Goal: Transaction & Acquisition: Purchase product/service

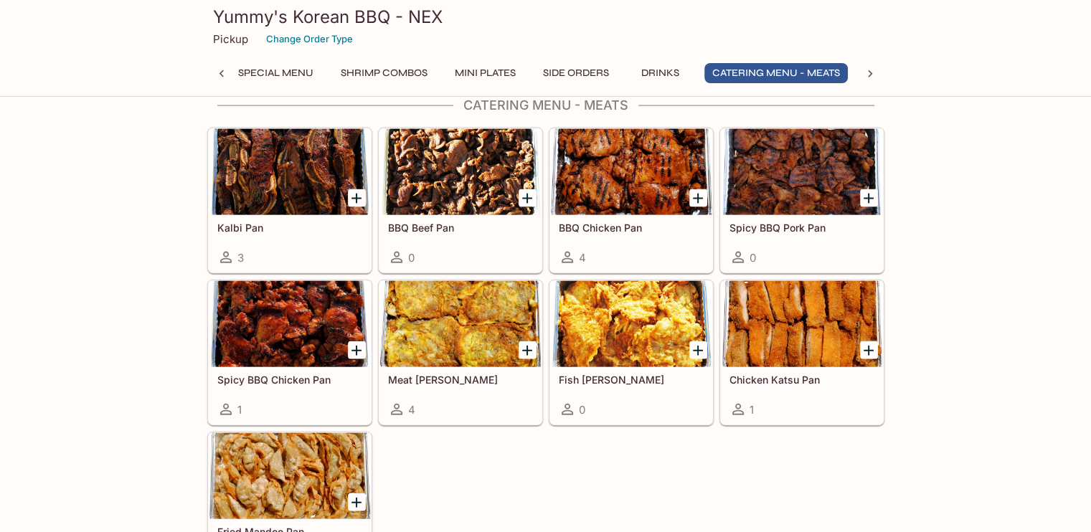
scroll to position [3083, 0]
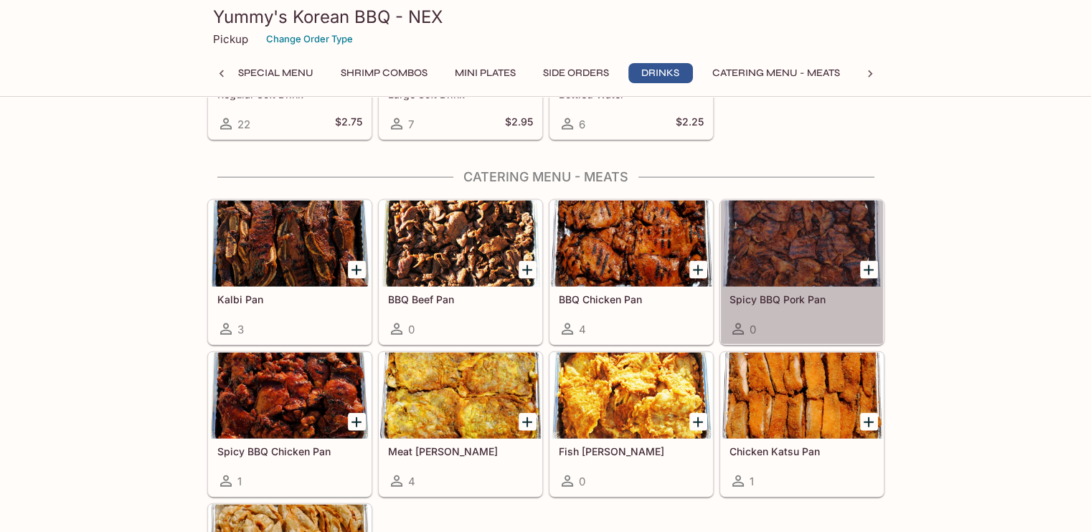
click at [780, 250] on div at bounding box center [802, 244] width 162 height 86
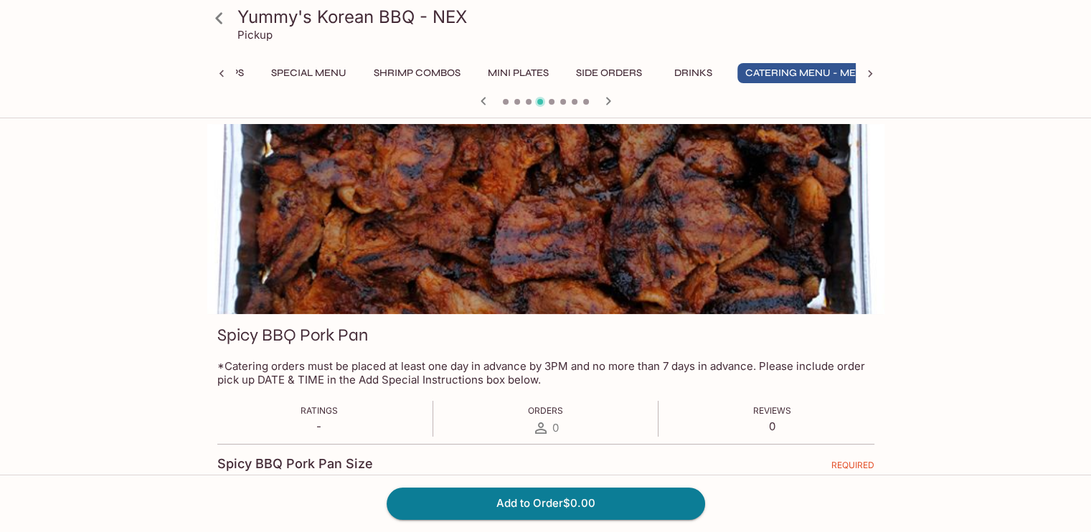
scroll to position [0, 481]
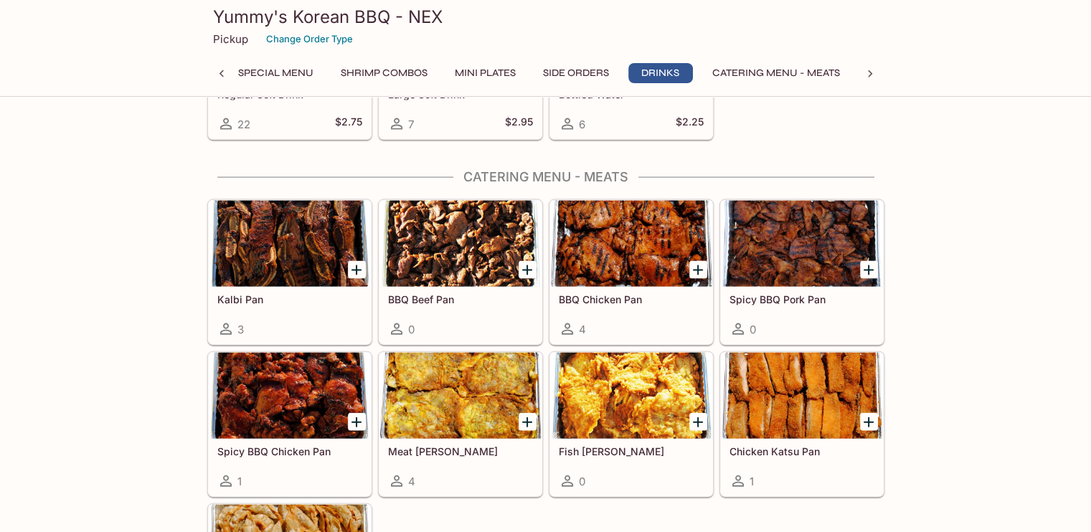
click at [252, 237] on div at bounding box center [290, 244] width 162 height 86
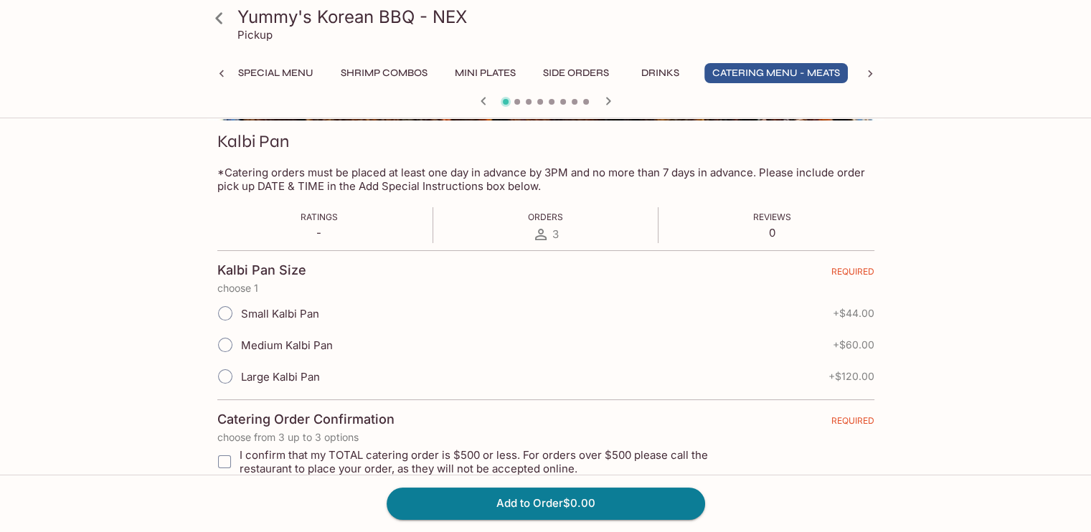
scroll to position [216, 0]
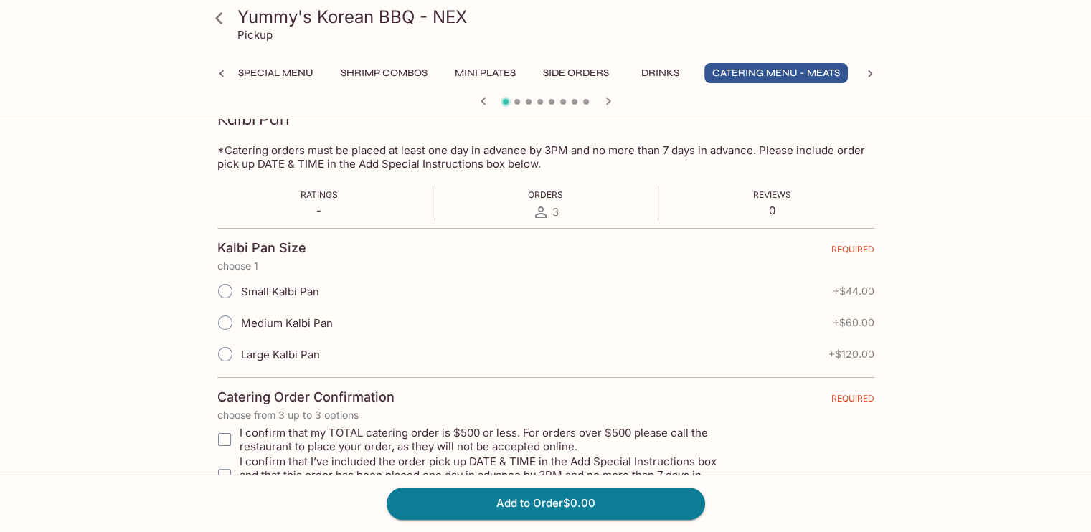
click at [216, 355] on input "Large Kalbi Pan" at bounding box center [225, 354] width 30 height 30
radio input "true"
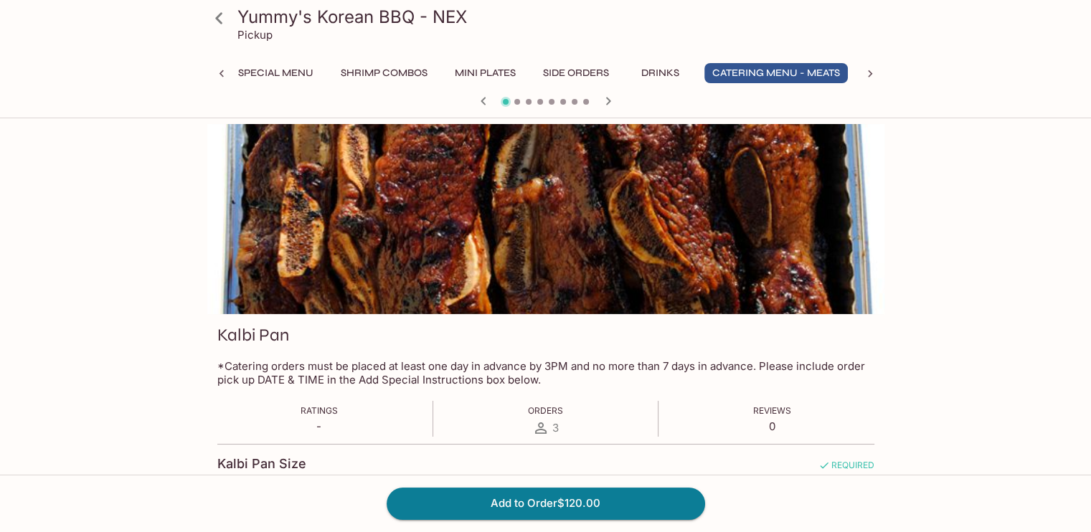
scroll to position [143, 0]
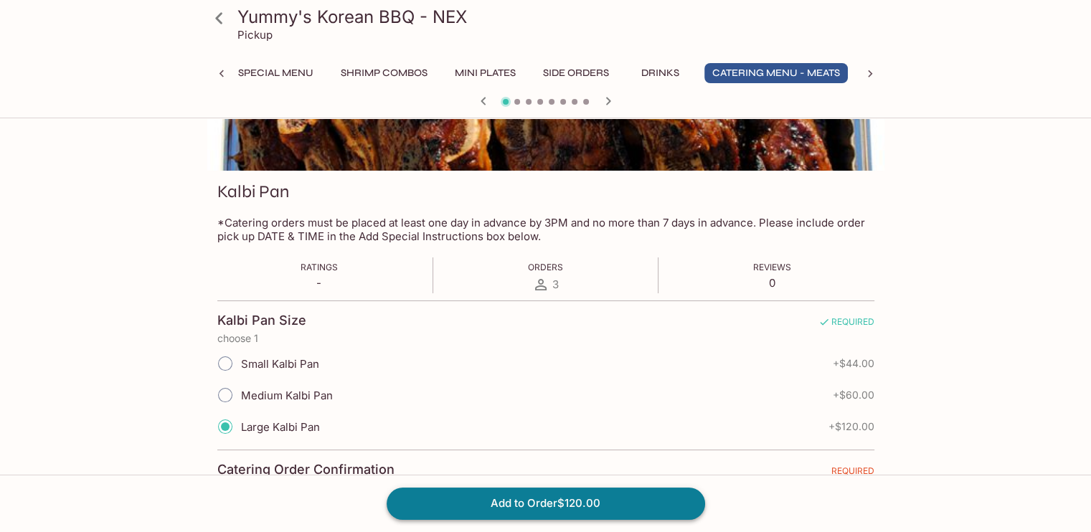
click at [484, 500] on button "Add to Order $120.00" at bounding box center [545, 504] width 318 height 32
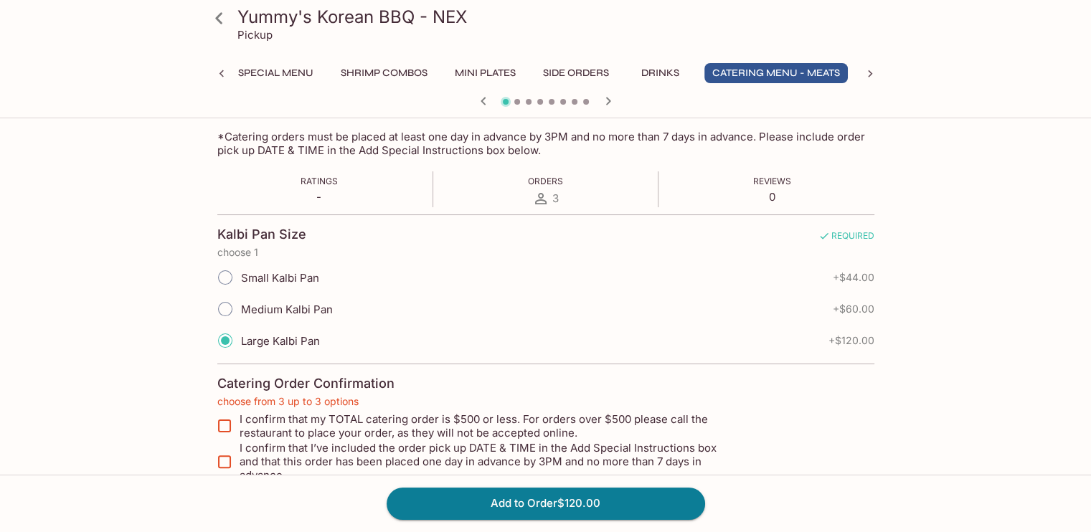
scroll to position [288, 0]
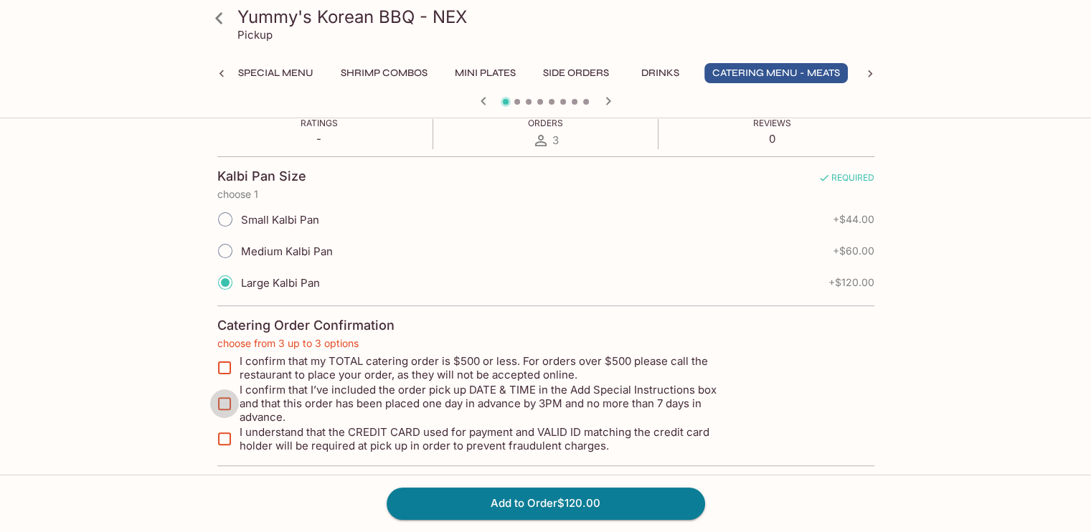
click at [229, 392] on input "I confirm that I’ve included the order pick up DATE & TIME in the Add Special I…" at bounding box center [224, 403] width 29 height 29
checkbox input "true"
click at [229, 368] on input "I confirm that my TOTAL catering order is $500 or less. For orders over $500 pl…" at bounding box center [224, 367] width 29 height 29
checkbox input "true"
click at [225, 432] on input "I understand that the CREDIT CARD used for payment and VALID ID matching the cr…" at bounding box center [224, 438] width 29 height 29
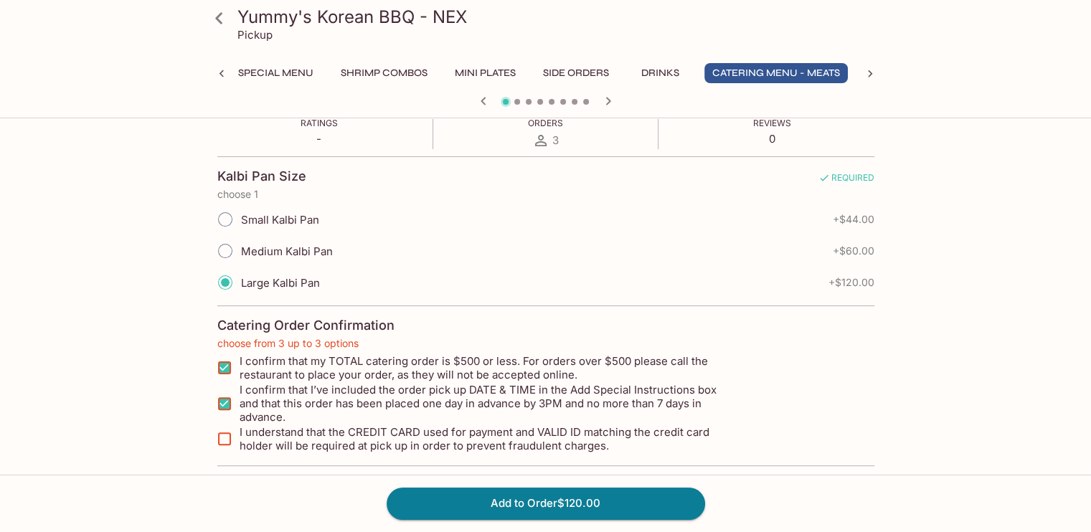
checkbox input "true"
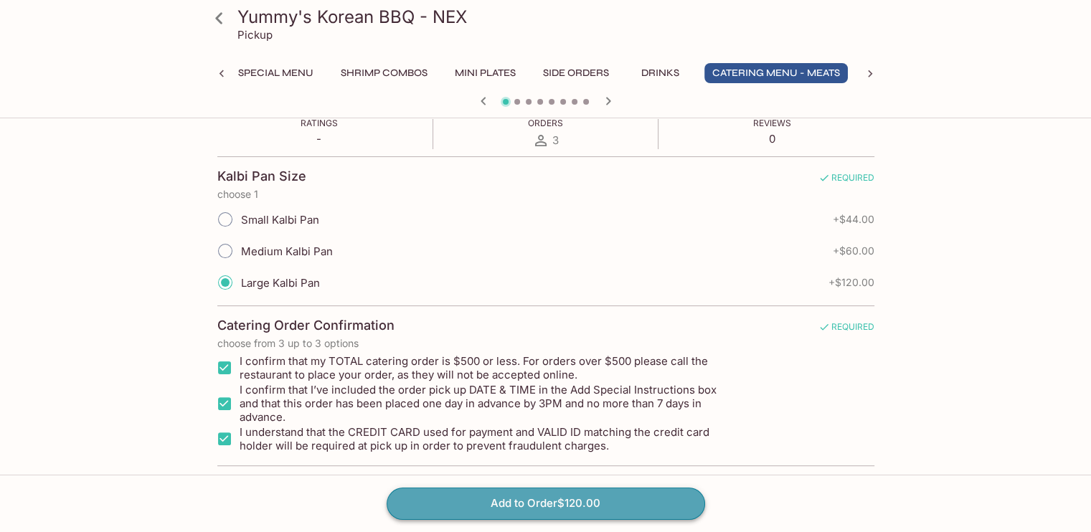
click at [440, 503] on button "Add to Order $120.00" at bounding box center [545, 504] width 318 height 32
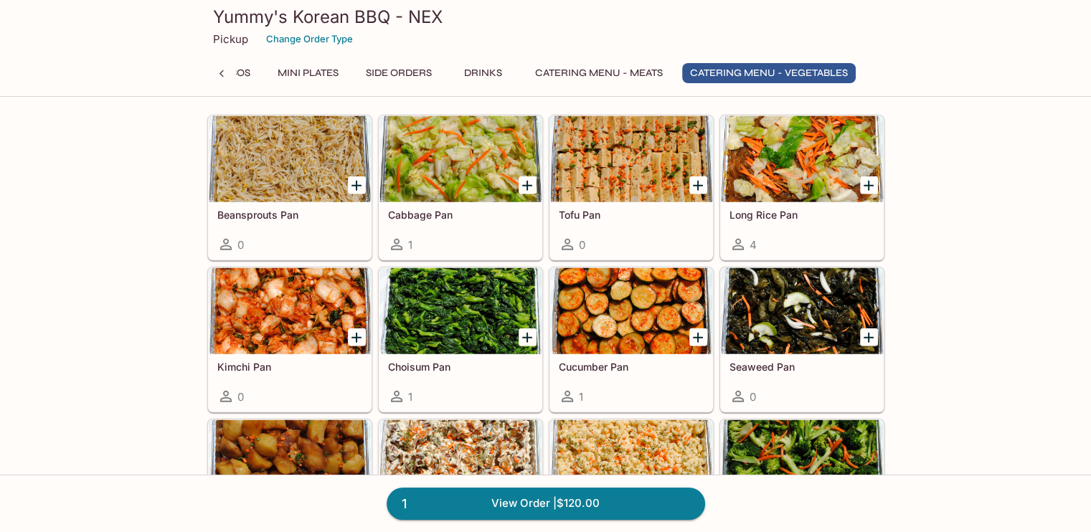
scroll to position [3657, 0]
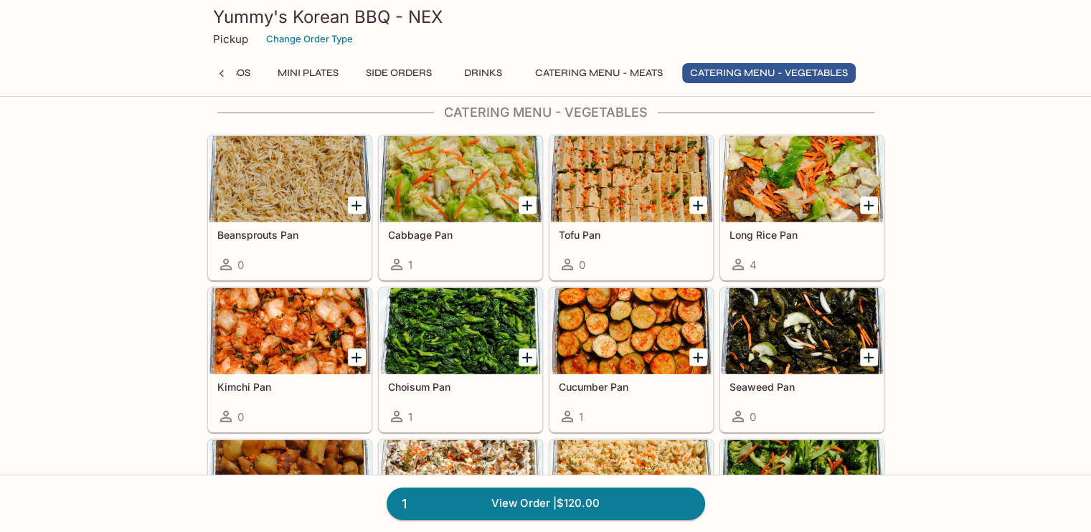
click at [602, 193] on div at bounding box center [631, 179] width 162 height 86
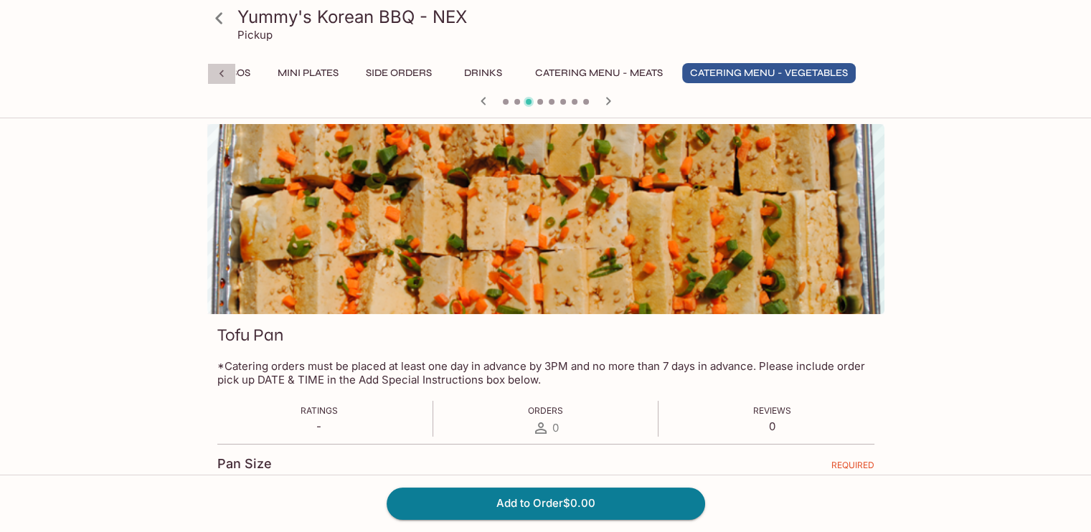
click at [219, 70] on icon at bounding box center [221, 74] width 14 height 14
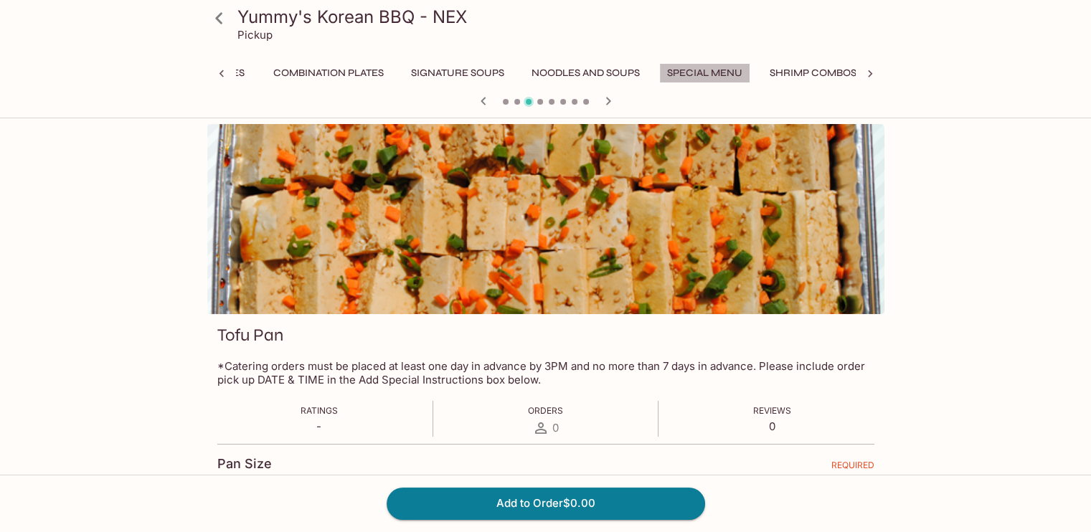
click at [709, 71] on button "Special Menu" at bounding box center [704, 73] width 91 height 20
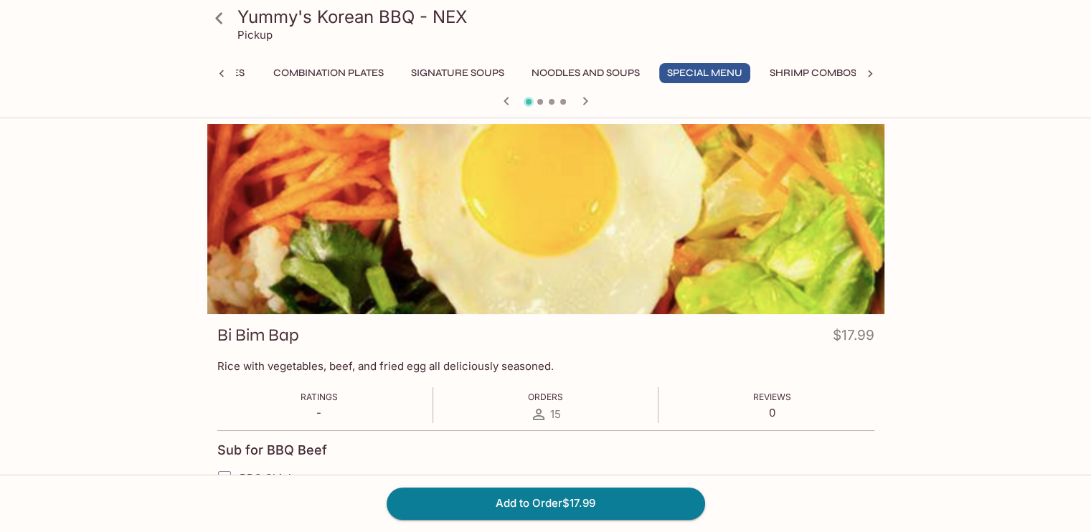
click at [225, 68] on icon at bounding box center [221, 74] width 14 height 14
click at [223, 68] on div "Entrees Combination Plates Signature Soups Noodles and Soups Special Menu Shrim…" at bounding box center [545, 77] width 677 height 29
click at [865, 75] on icon at bounding box center [870, 74] width 14 height 14
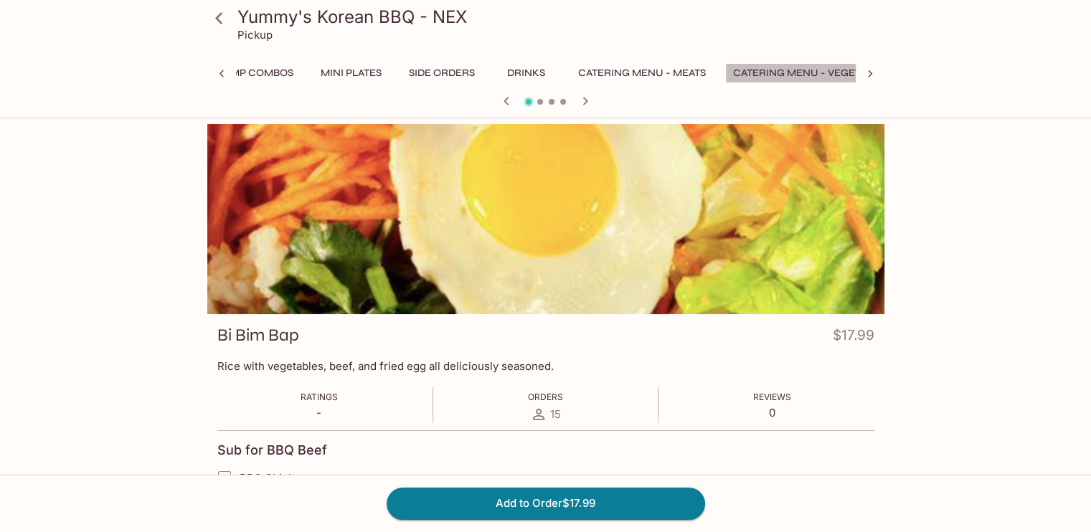
click at [834, 70] on button "Catering Menu - Vegetables" at bounding box center [812, 73] width 174 height 20
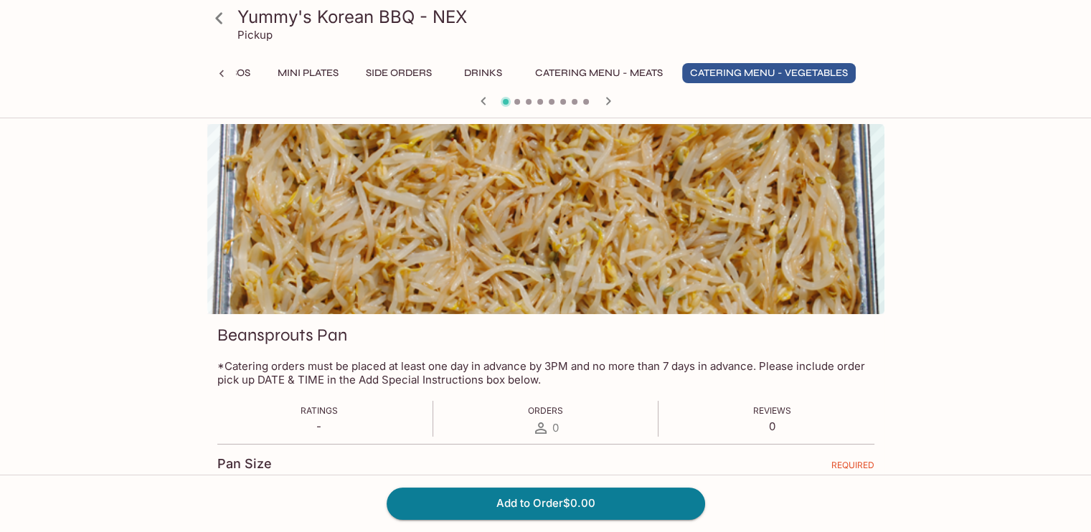
click at [773, 70] on button "Catering Menu - Vegetables" at bounding box center [769, 73] width 174 height 20
click at [552, 72] on button "Catering Menu - Meats" at bounding box center [598, 73] width 143 height 20
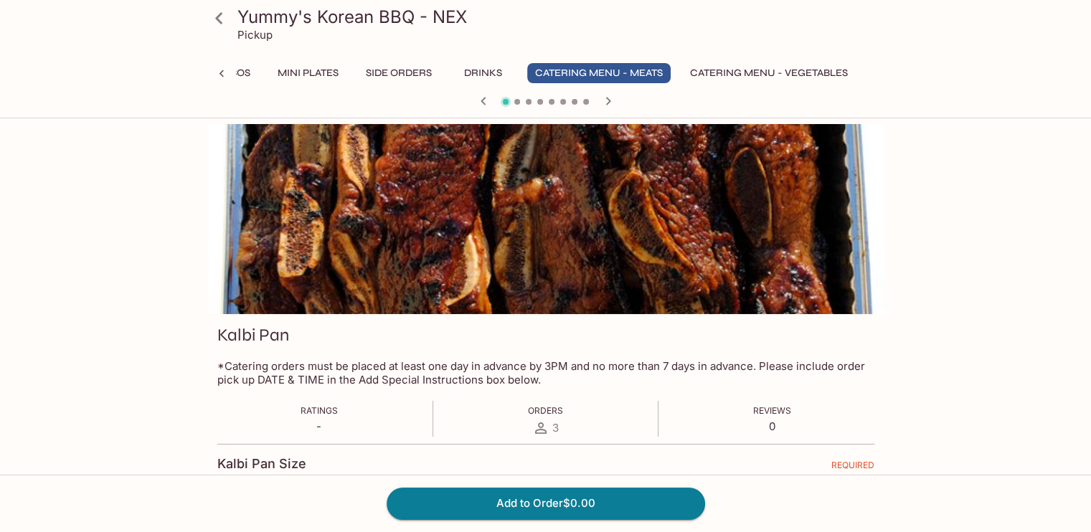
click at [726, 72] on button "Catering Menu - Vegetables" at bounding box center [769, 73] width 174 height 20
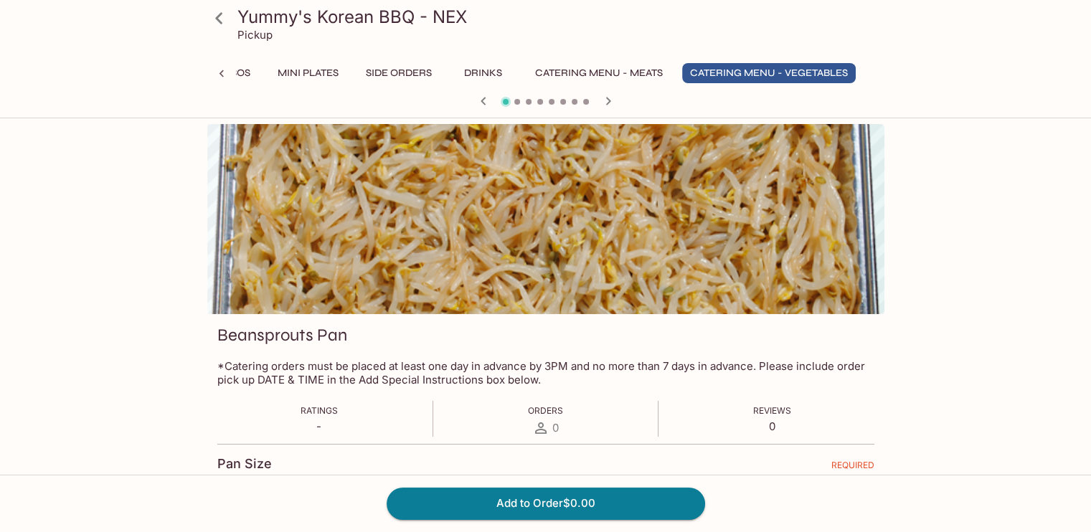
click at [911, 239] on div "Yummy's Korean BBQ - NEX Pickup Entrees Combination Plates Signature Soups Nood…" at bounding box center [546, 478] width 918 height 708
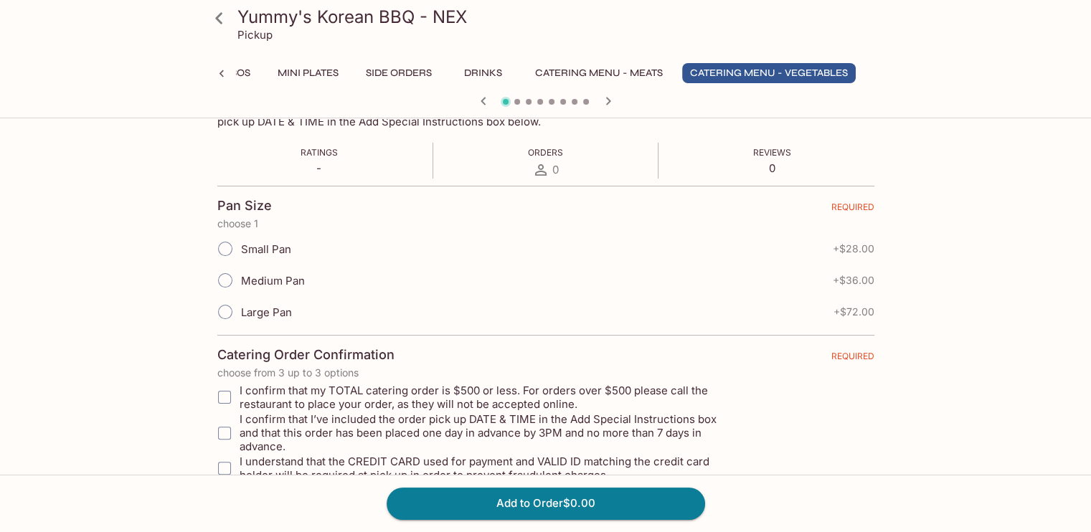
scroll to position [287, 0]
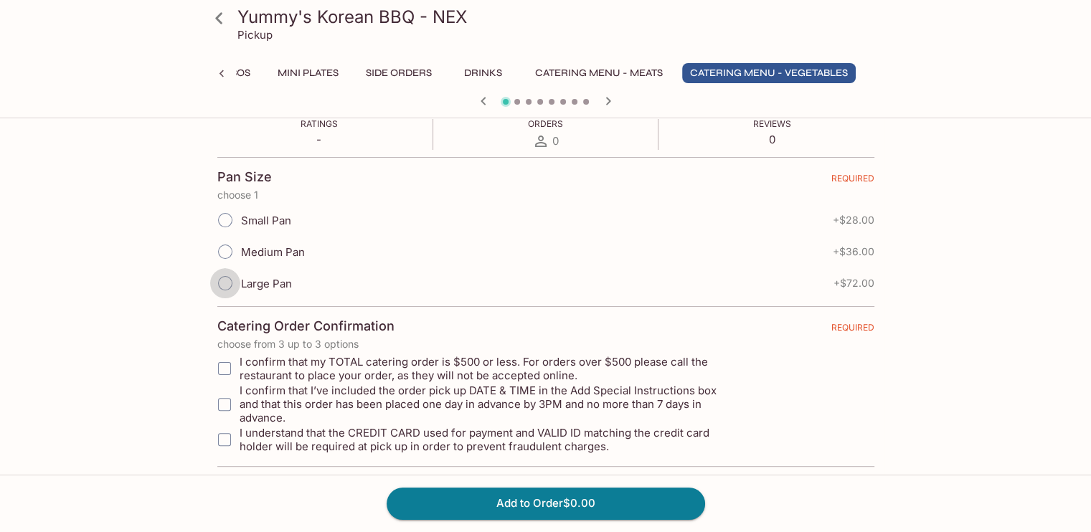
click at [237, 281] on input "Large Pan" at bounding box center [225, 283] width 30 height 30
radio input "true"
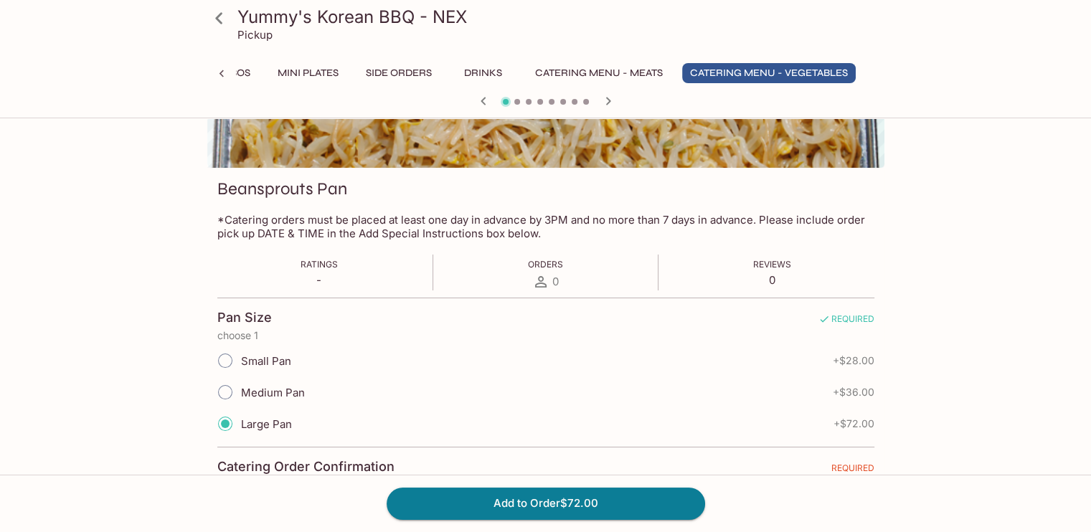
scroll to position [0, 0]
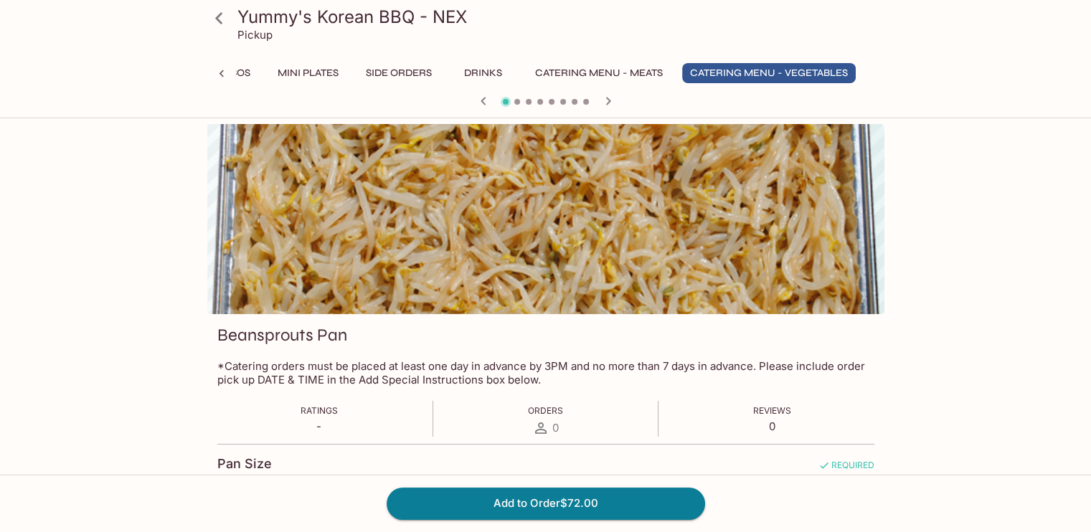
click at [221, 72] on icon at bounding box center [221, 74] width 14 height 14
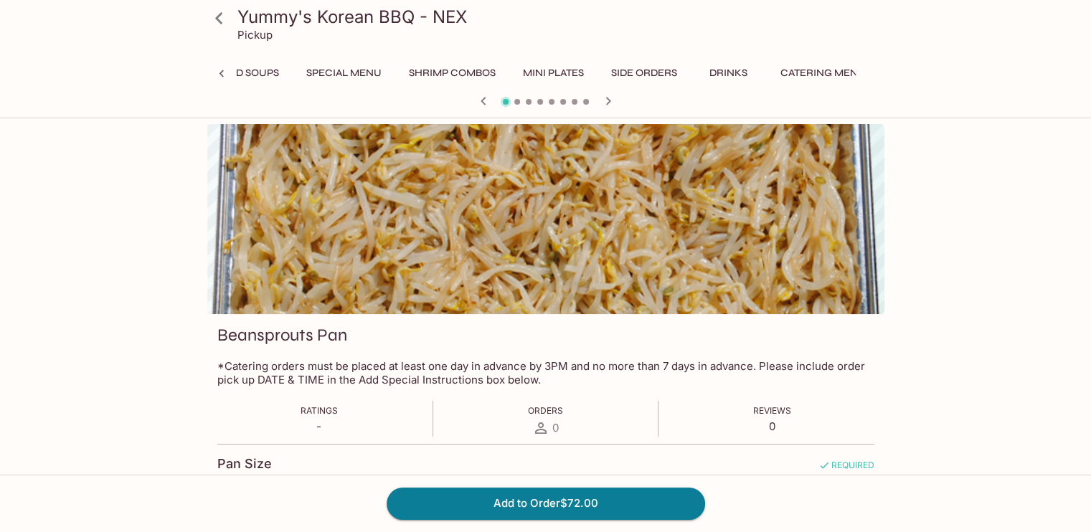
scroll to position [0, 52]
click at [878, 70] on div at bounding box center [869, 74] width 29 height 22
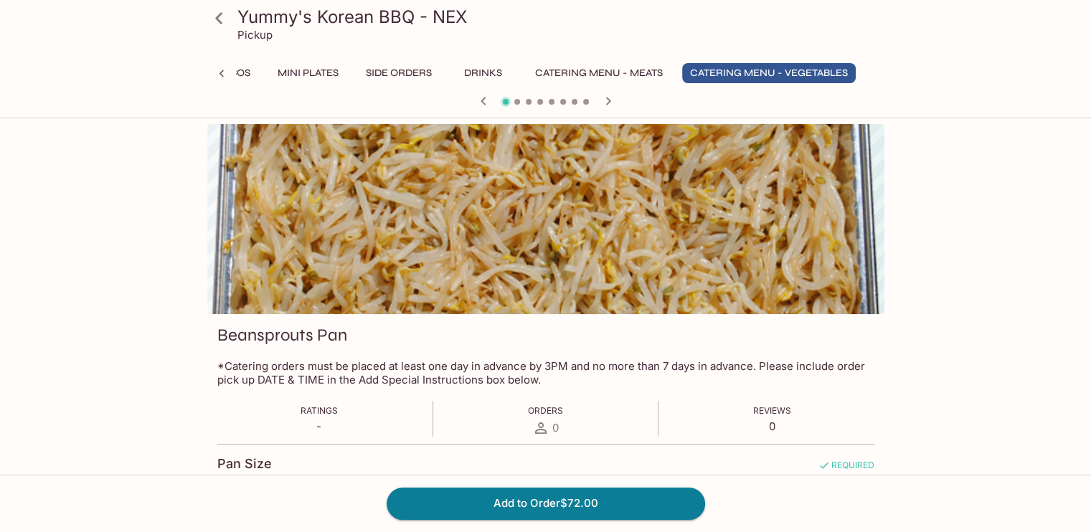
click at [874, 70] on div "Entrees Combination Plates Signature Soups Noodles and Soups Special Menu Shrim…" at bounding box center [545, 77] width 677 height 29
click at [622, 69] on button "Catering Menu - Meats" at bounding box center [598, 73] width 143 height 20
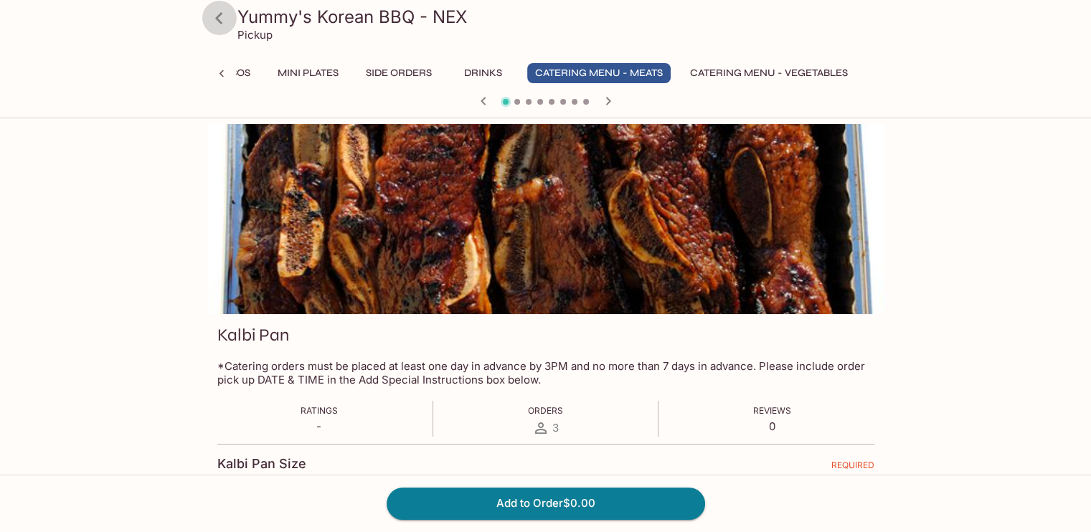
click at [218, 15] on icon at bounding box center [218, 18] width 25 height 25
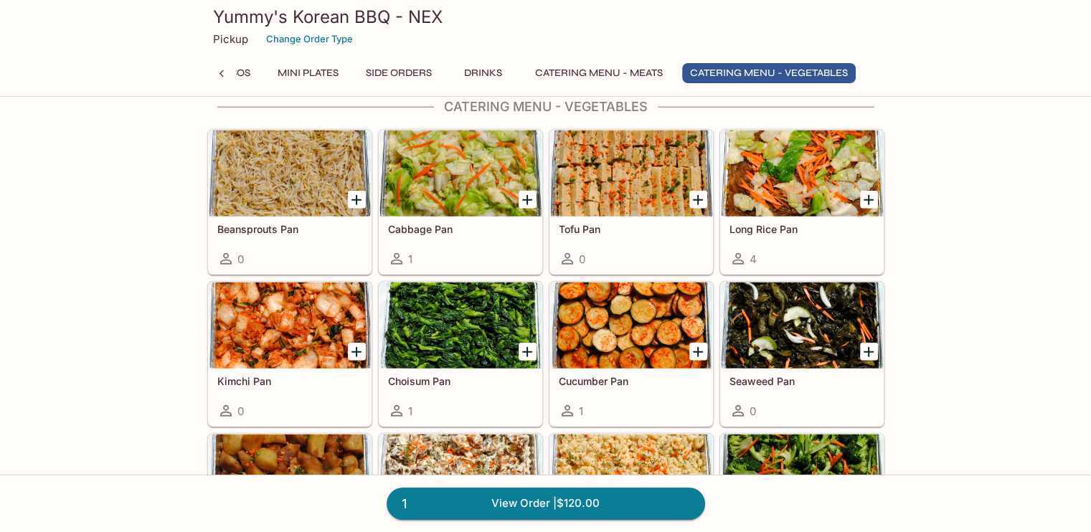
scroll to position [3657, 0]
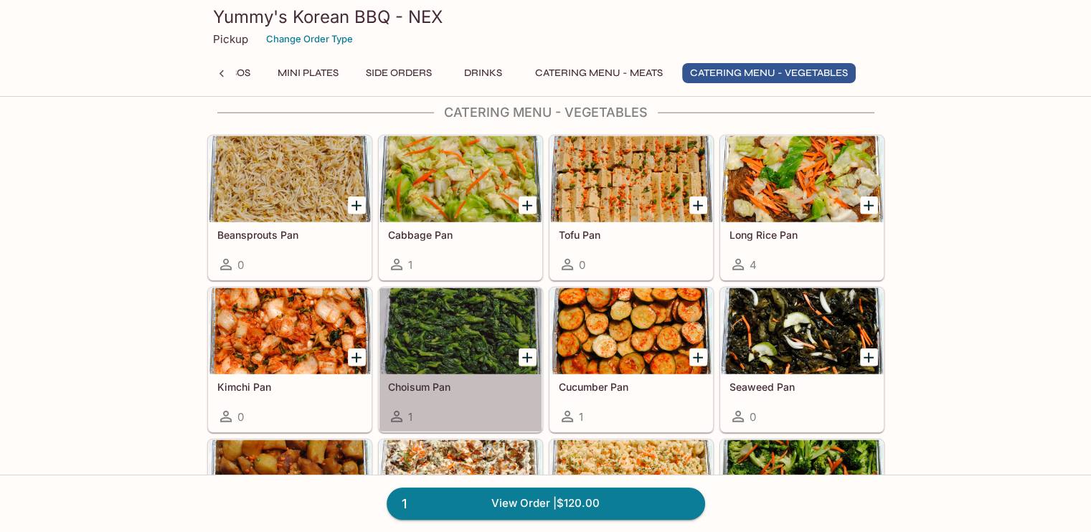
click at [450, 308] on div at bounding box center [460, 331] width 162 height 86
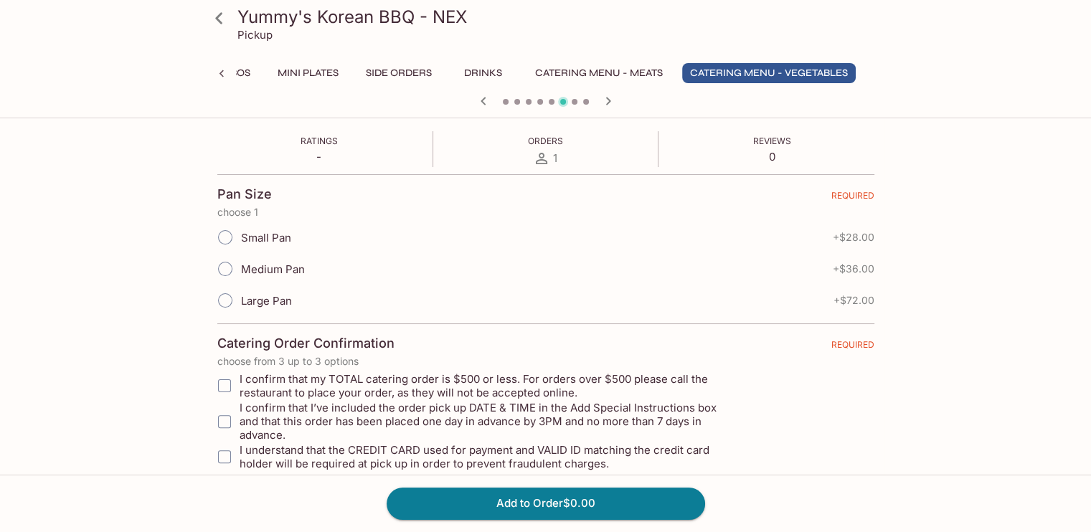
scroll to position [287, 0]
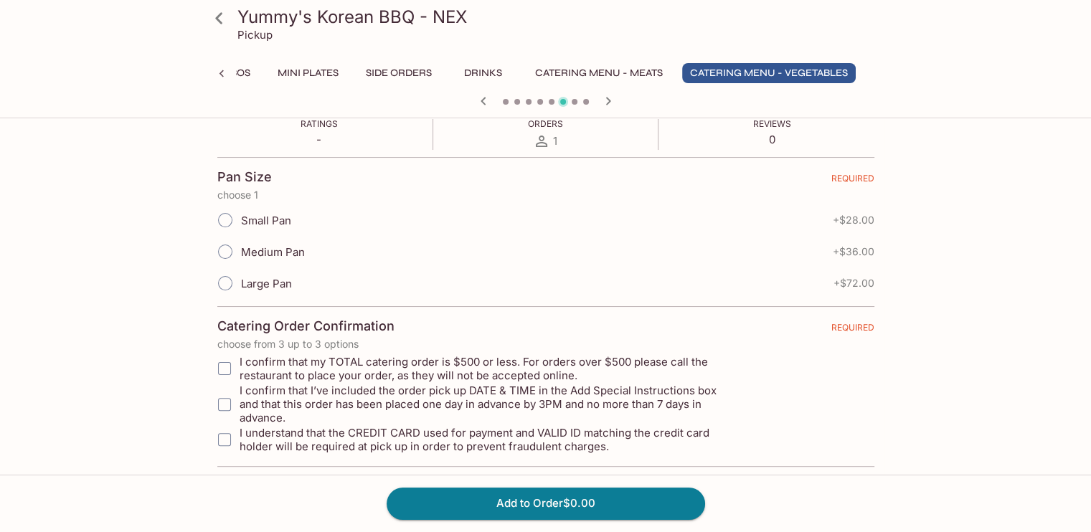
click at [224, 280] on input "Large Pan" at bounding box center [225, 283] width 30 height 30
radio input "true"
drag, startPoint x: 222, startPoint y: 371, endPoint x: 221, endPoint y: 384, distance: 12.9
click at [221, 374] on input "I confirm that my TOTAL catering order is $500 or less. For orders over $500 pl…" at bounding box center [224, 368] width 29 height 29
click at [226, 277] on input "Large Pan" at bounding box center [225, 283] width 30 height 30
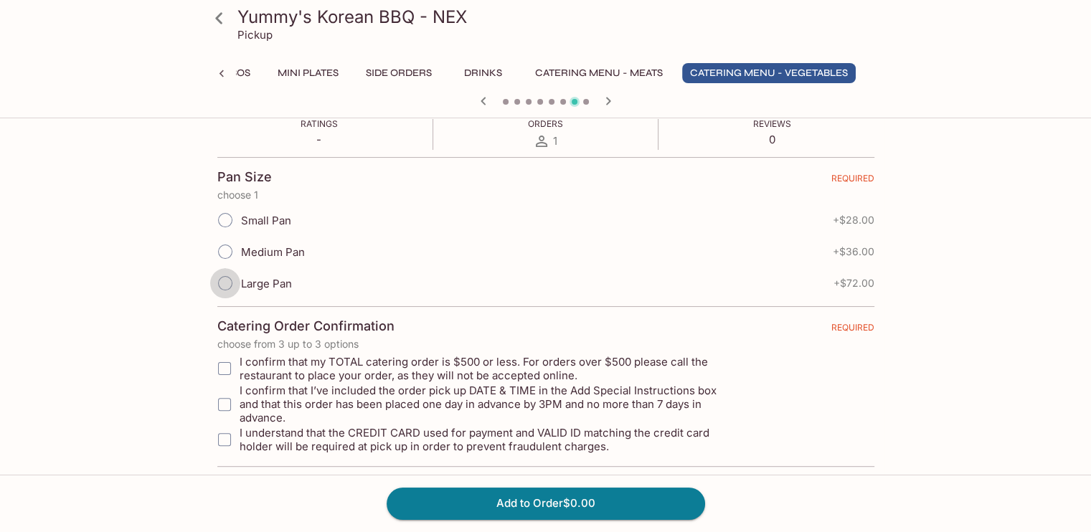
radio input "true"
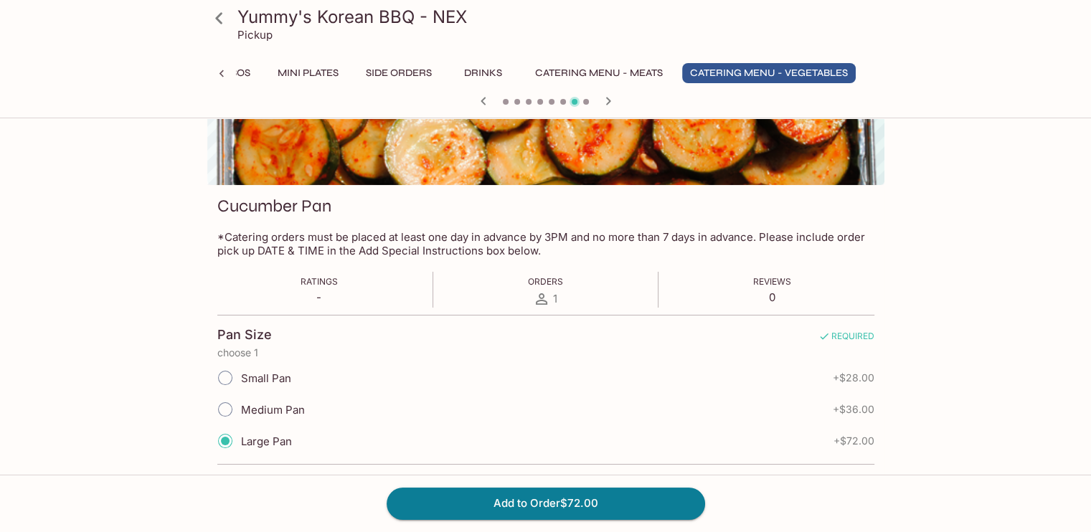
scroll to position [0, 0]
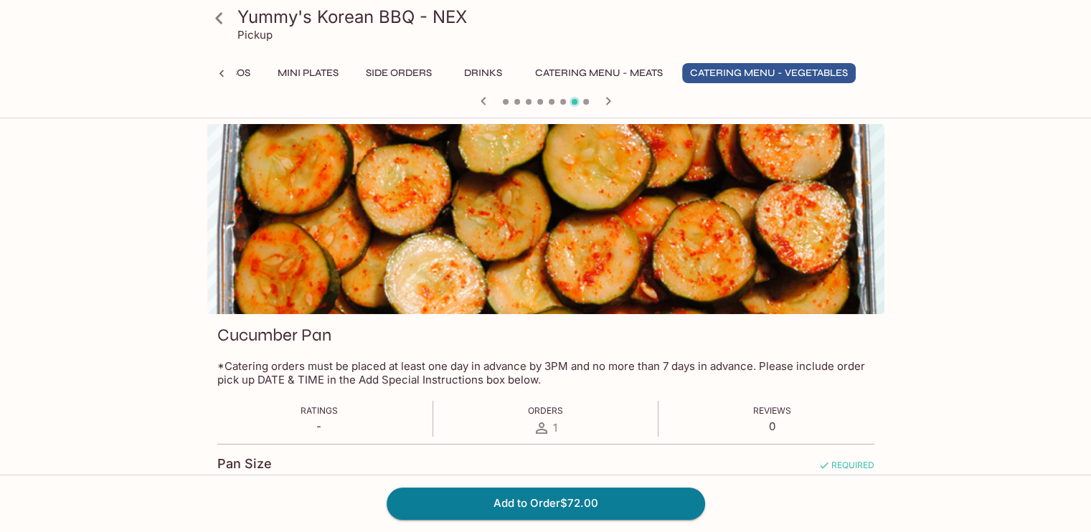
click at [603, 70] on button "Catering Menu - Meats" at bounding box center [598, 73] width 143 height 20
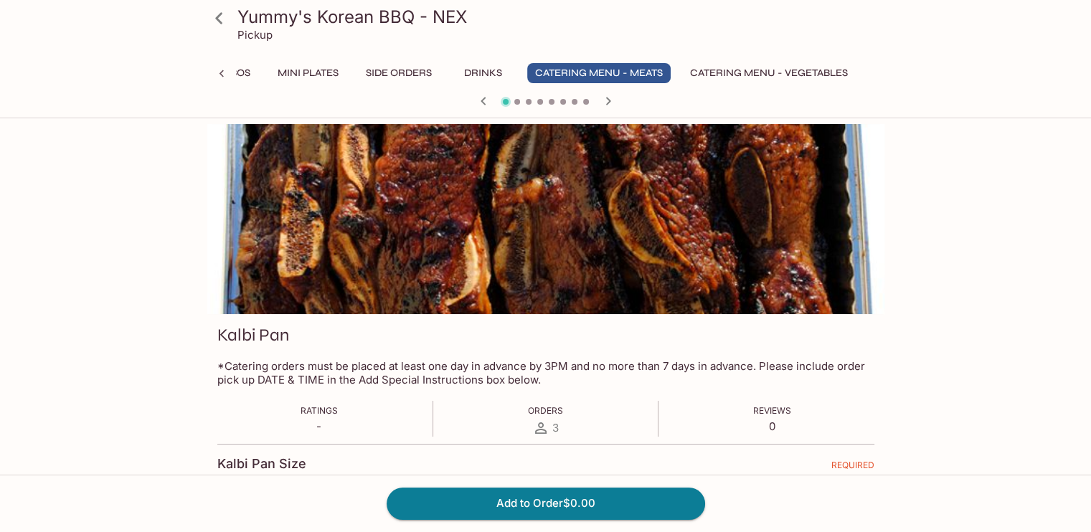
click at [734, 74] on button "Catering Menu - Vegetables" at bounding box center [769, 73] width 174 height 20
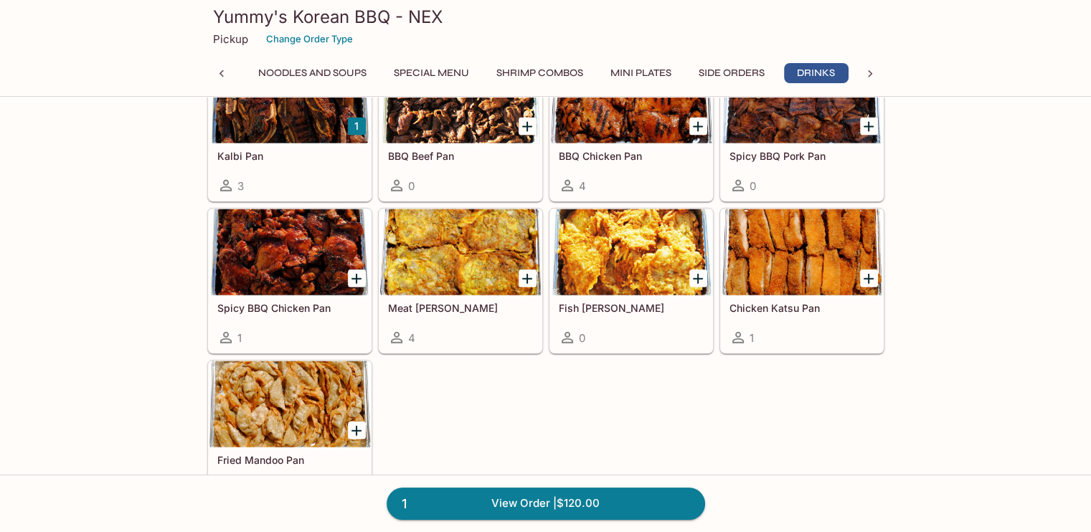
scroll to position [0, 390]
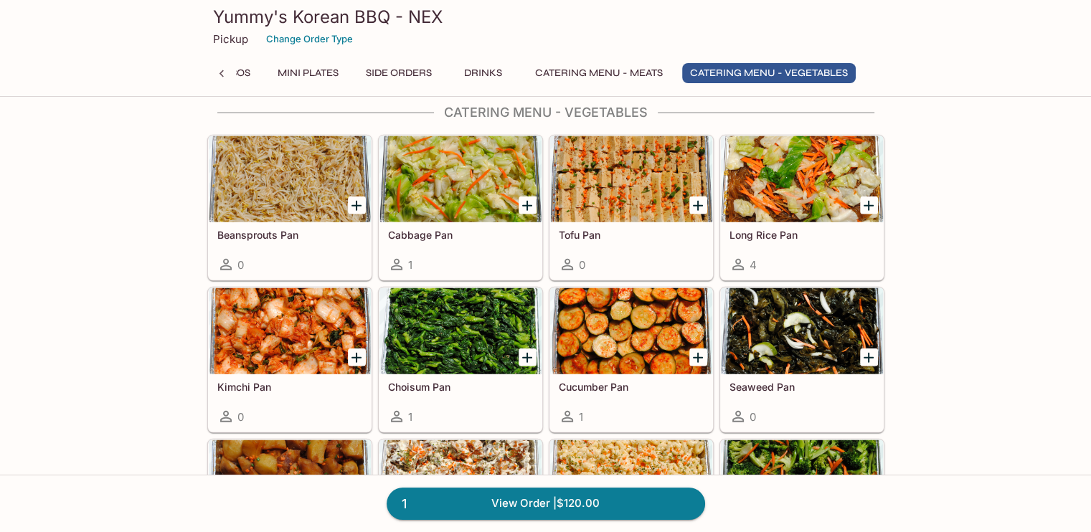
click at [488, 305] on div at bounding box center [460, 331] width 162 height 86
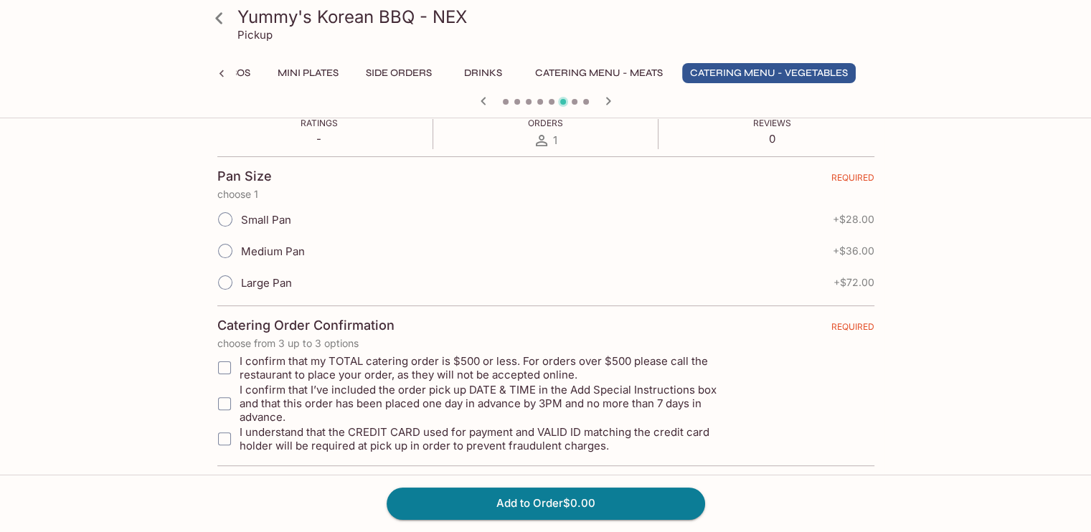
click at [221, 279] on input "Large Pan" at bounding box center [225, 282] width 30 height 30
radio input "true"
click at [225, 364] on input "I confirm that my TOTAL catering order is $500 or less. For orders over $500 pl…" at bounding box center [224, 367] width 29 height 29
checkbox input "true"
drag, startPoint x: 224, startPoint y: 394, endPoint x: 226, endPoint y: 413, distance: 19.4
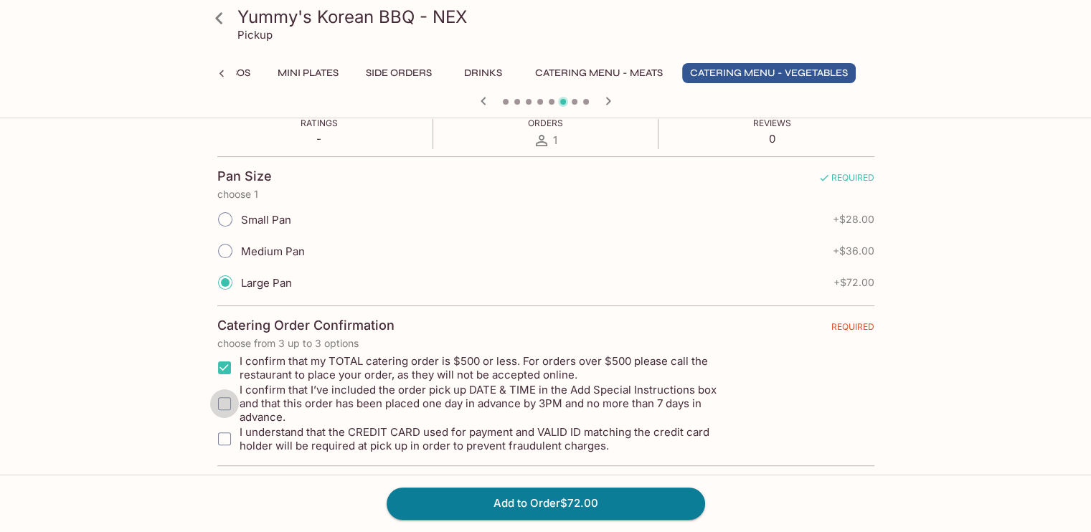
click at [224, 394] on input "I confirm that I’ve included the order pick up DATE & TIME in the Add Special I…" at bounding box center [224, 403] width 29 height 29
click at [225, 427] on input "I understand that the CREDIT CARD used for payment and VALID ID matching the cr…" at bounding box center [224, 438] width 29 height 29
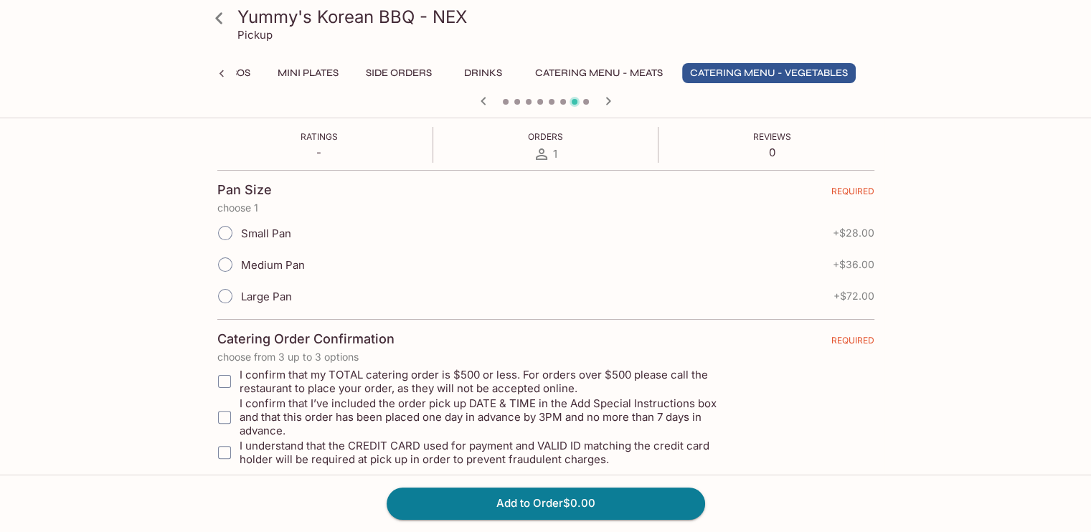
scroll to position [288, 0]
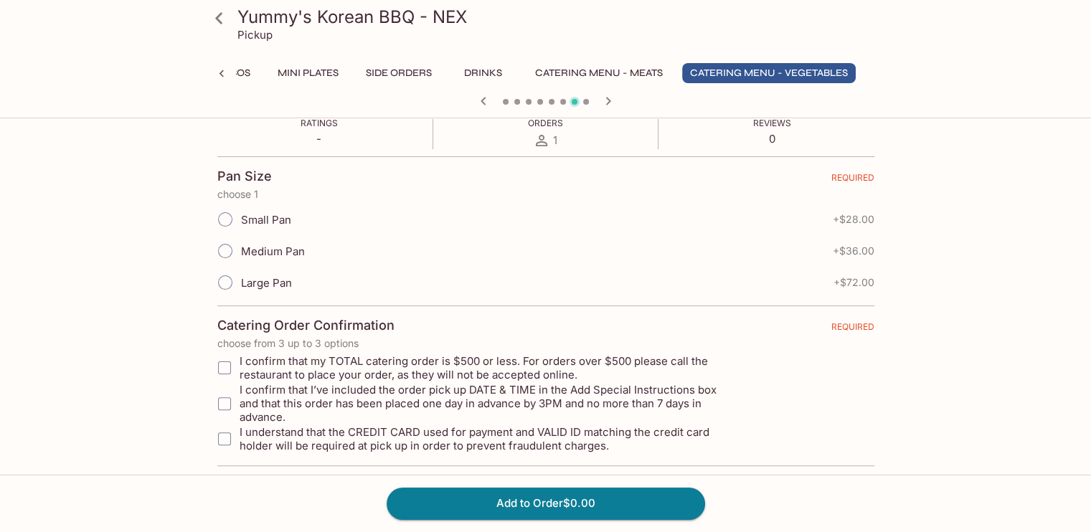
click at [224, 280] on input "Large Pan" at bounding box center [225, 282] width 30 height 30
radio input "true"
click at [226, 369] on input "I confirm that my TOTAL catering order is $500 or less. For orders over $500 pl…" at bounding box center [224, 367] width 29 height 29
click at [442, 497] on button "Add to Order $72.00" at bounding box center [545, 504] width 318 height 32
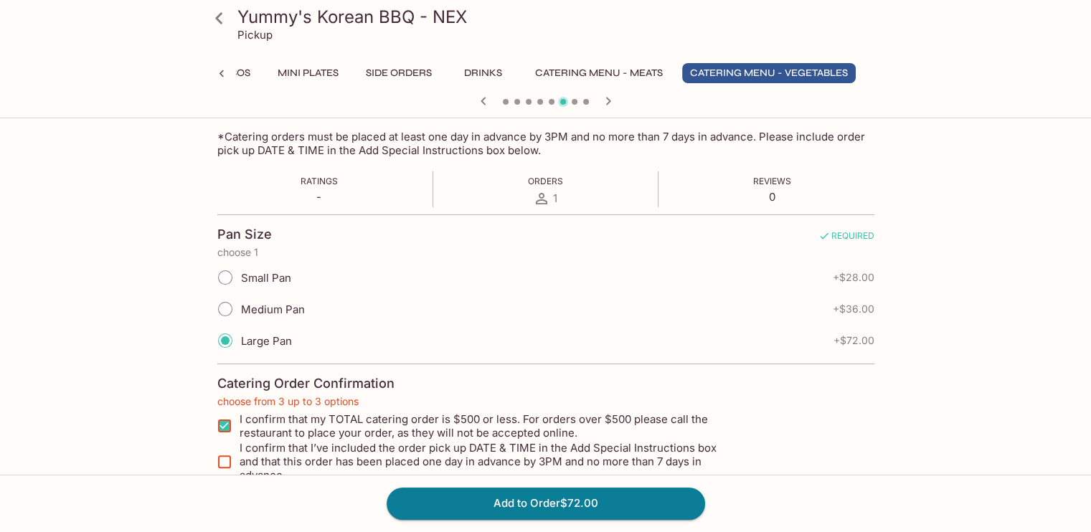
click at [228, 452] on input "I confirm that I’ve included the order pick up DATE & TIME in the Add Special I…" at bounding box center [224, 461] width 29 height 29
click at [215, 452] on input "I confirm that I’ve included the order pick up DATE & TIME in the Add Special I…" at bounding box center [224, 461] width 29 height 29
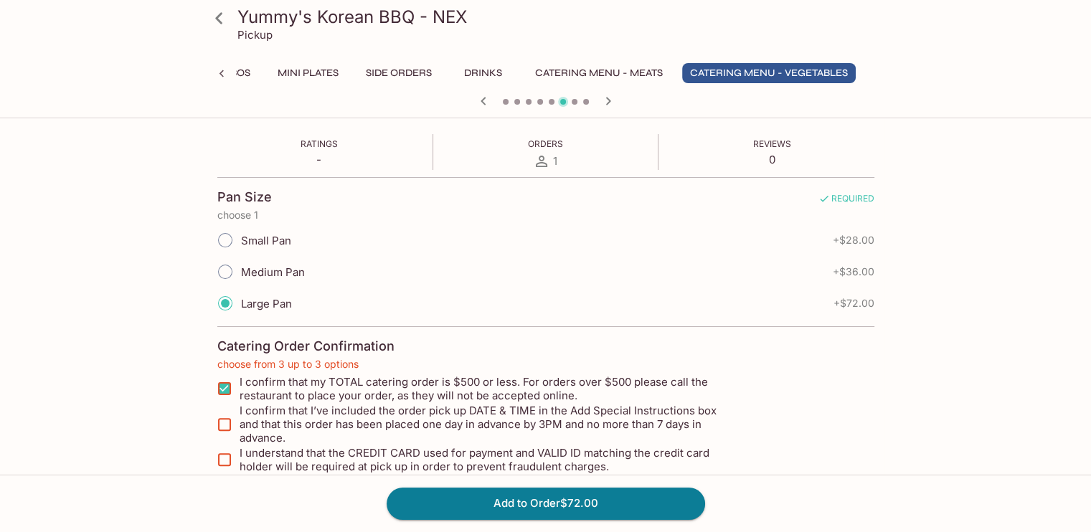
scroll to position [288, 0]
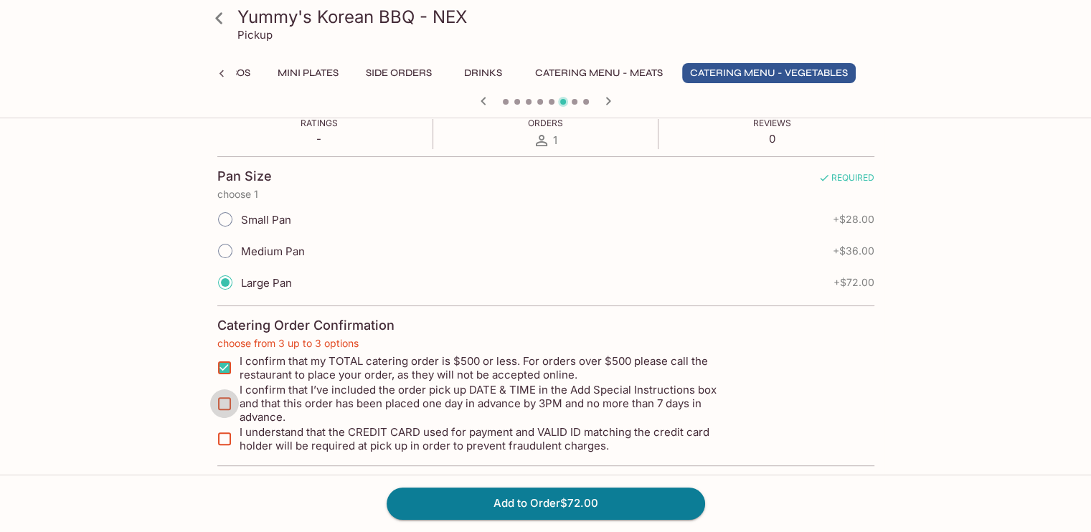
click at [223, 389] on input "I confirm that I’ve included the order pick up DATE & TIME in the Add Special I…" at bounding box center [224, 403] width 29 height 29
checkbox input "true"
click at [227, 425] on input "I understand that the CREDIT CARD used for payment and VALID ID matching the cr…" at bounding box center [224, 438] width 29 height 29
checkbox input "true"
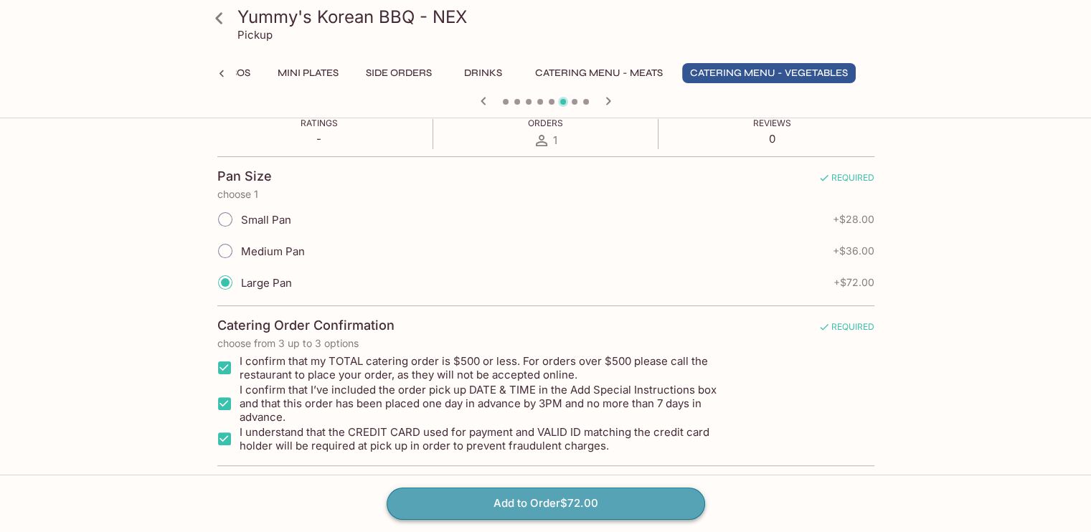
click at [476, 500] on button "Add to Order $72.00" at bounding box center [545, 504] width 318 height 32
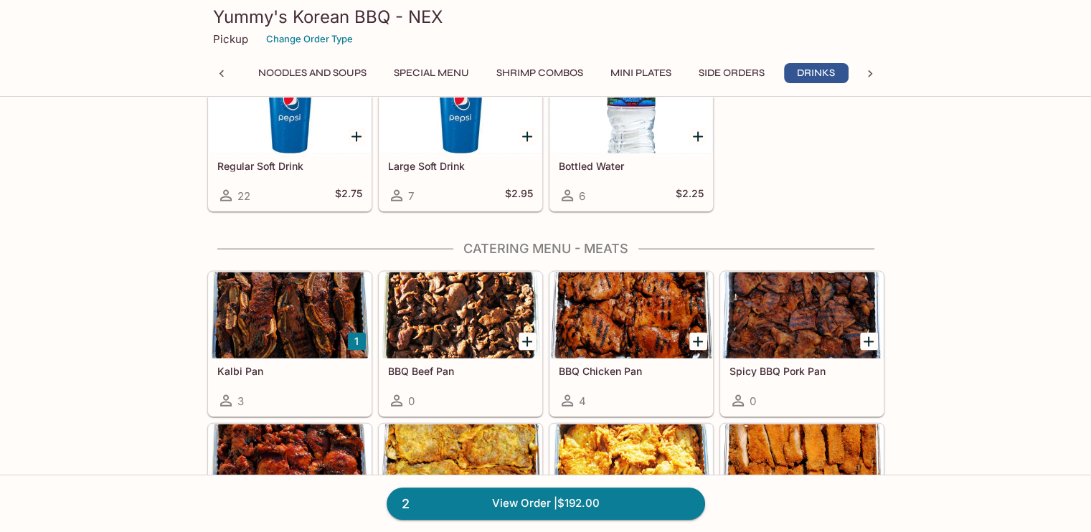
scroll to position [3083, 0]
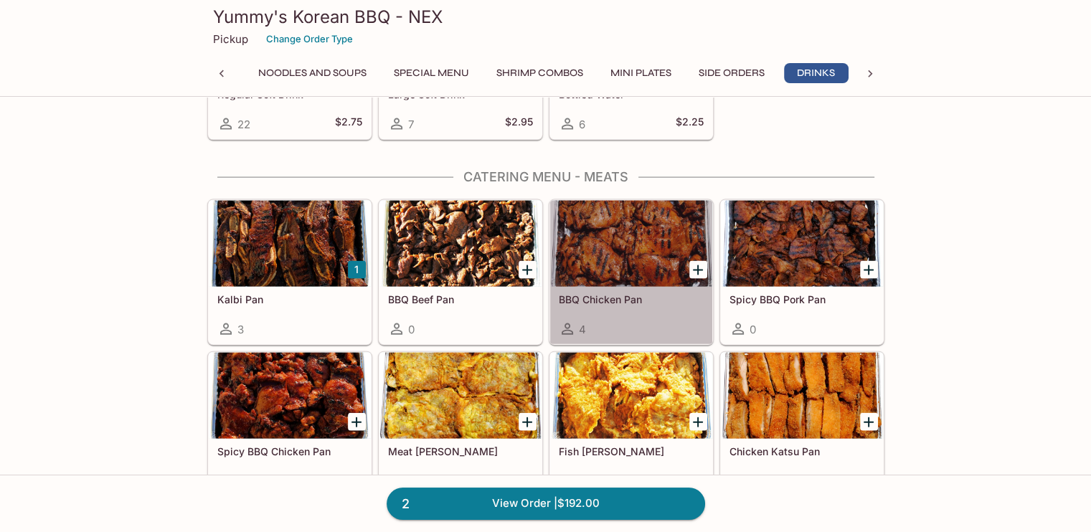
click at [643, 222] on div at bounding box center [631, 244] width 162 height 86
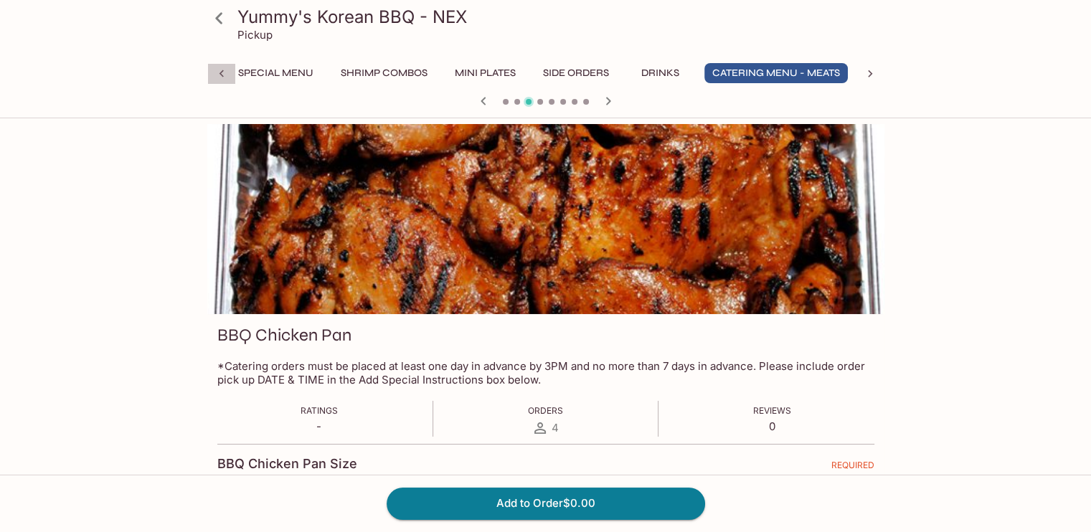
click at [225, 74] on icon at bounding box center [221, 74] width 14 height 14
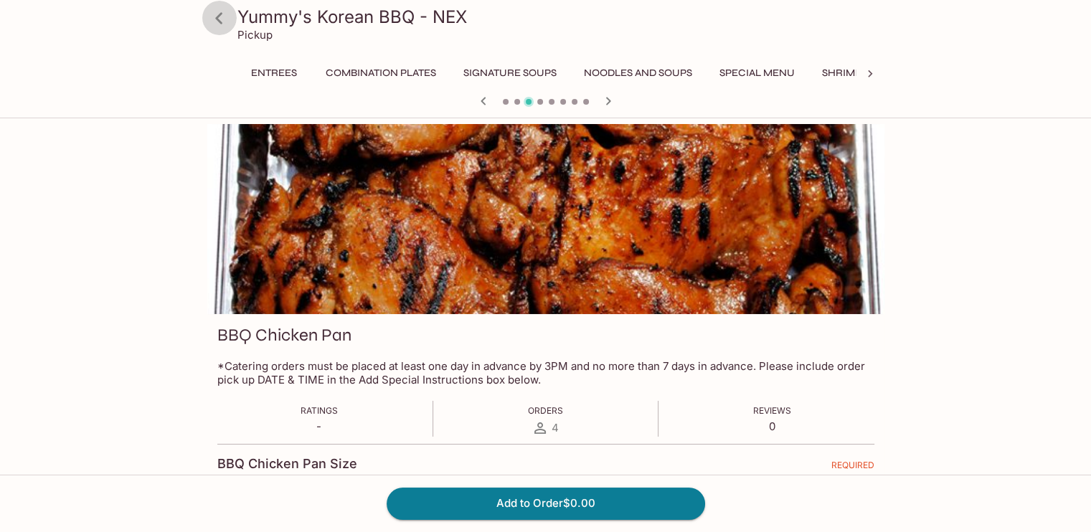
click at [220, 14] on icon at bounding box center [218, 17] width 7 height 11
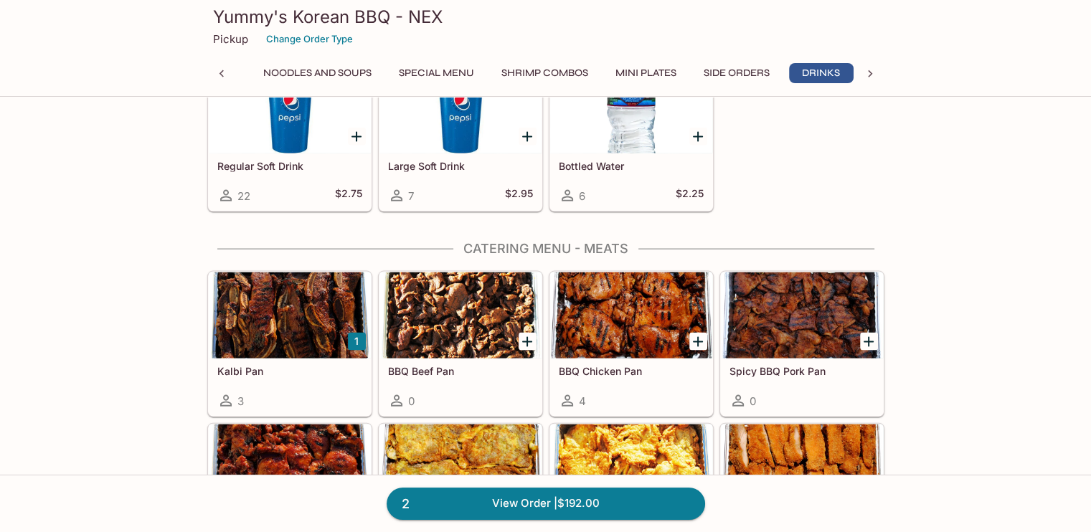
scroll to position [0, 326]
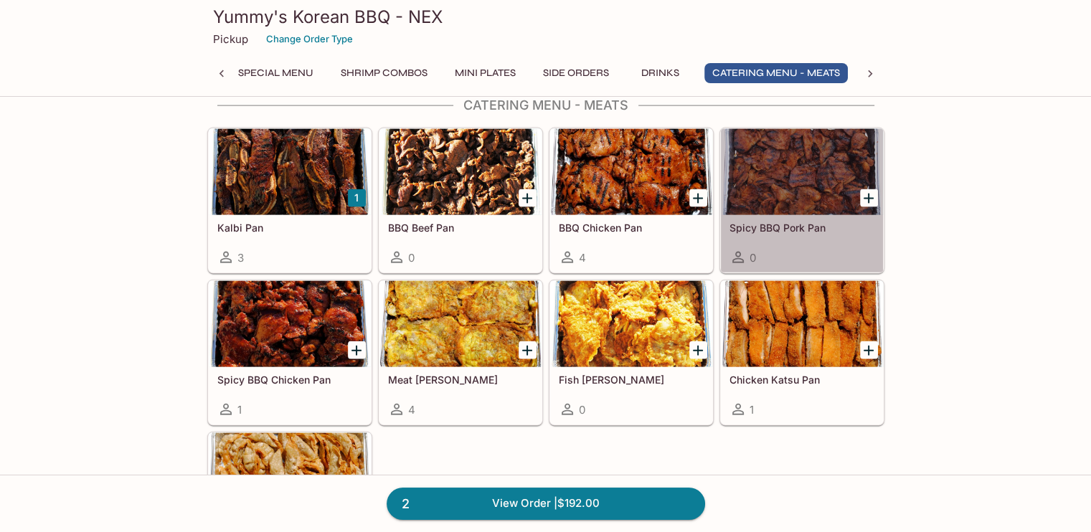
click at [817, 187] on div at bounding box center [802, 172] width 162 height 86
